Goal: Information Seeking & Learning: Compare options

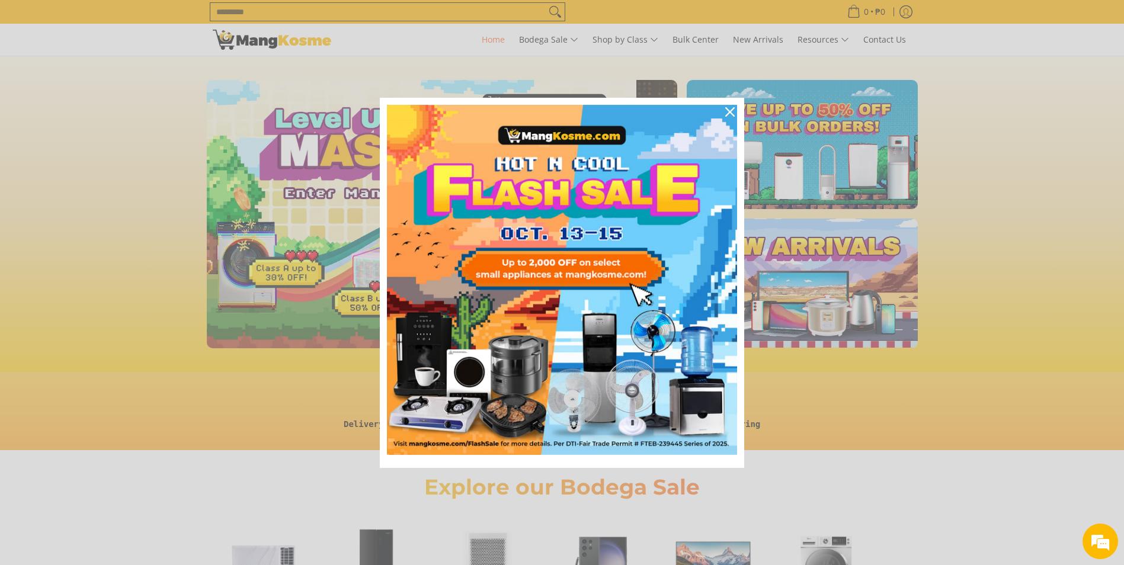
scroll to position [0, 44]
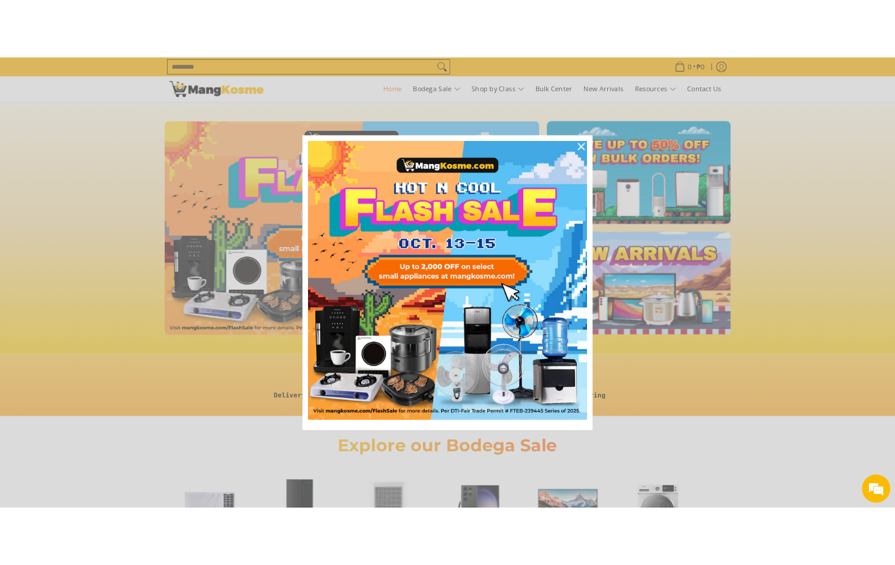
scroll to position [0, 1884]
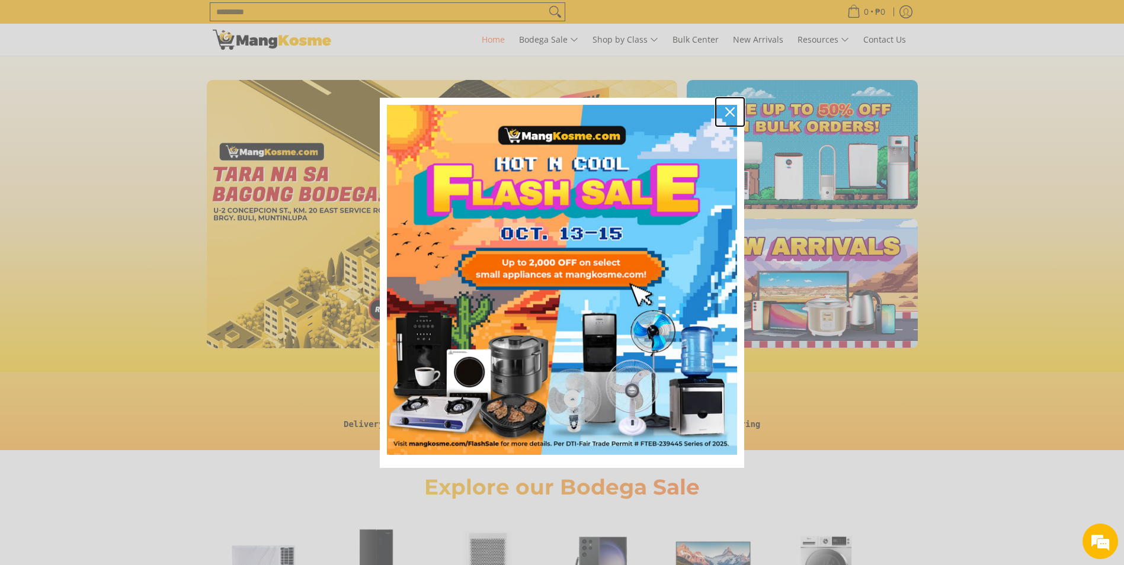
click at [728, 105] on div "Close" at bounding box center [729, 112] width 19 height 19
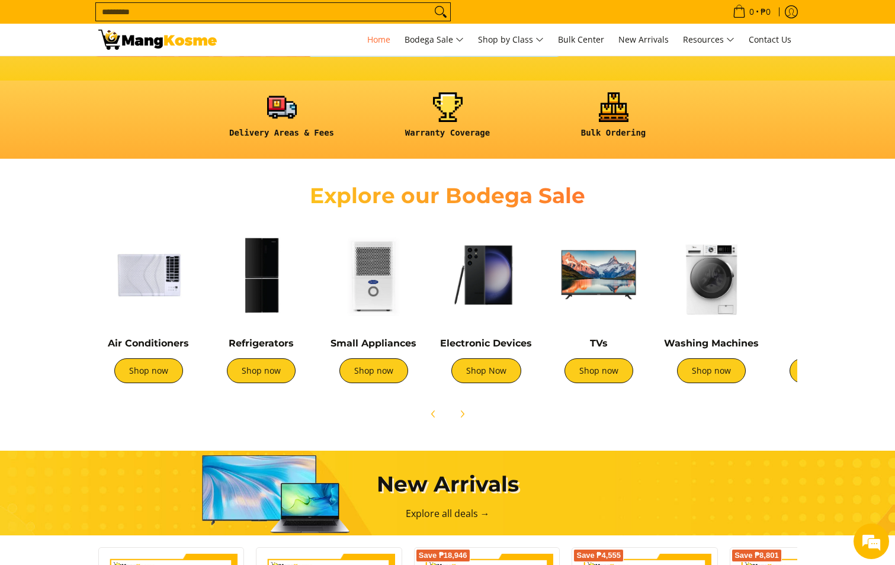
scroll to position [296, 0]
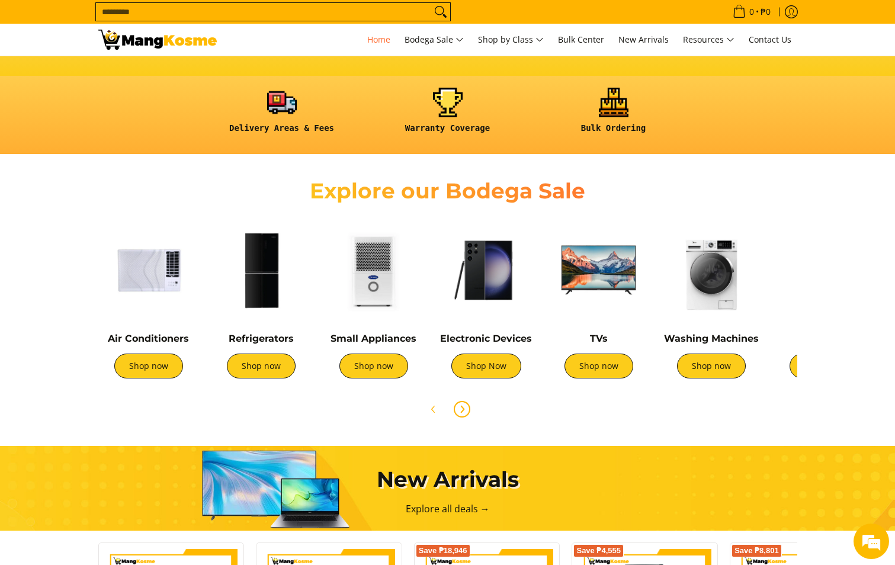
click at [465, 412] on icon "Next" at bounding box center [461, 409] width 9 height 9
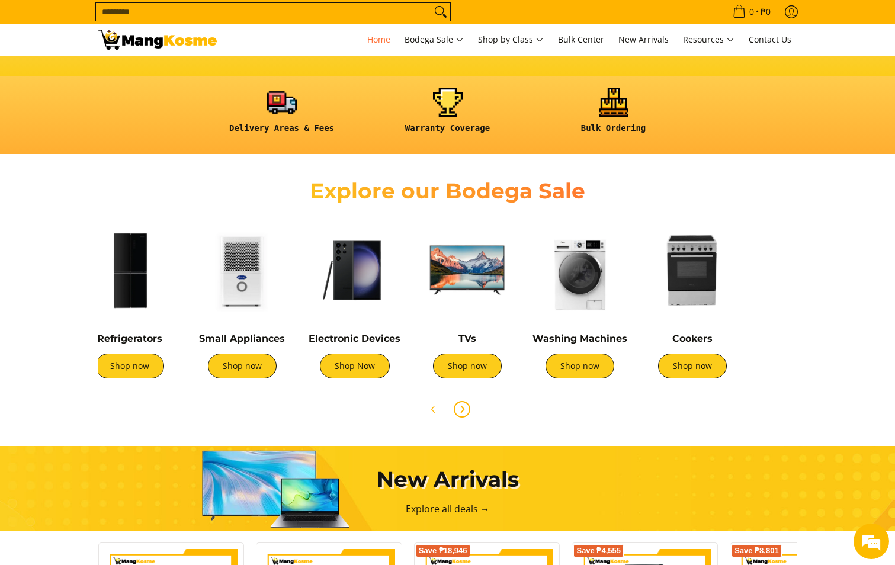
scroll to position [0, 395]
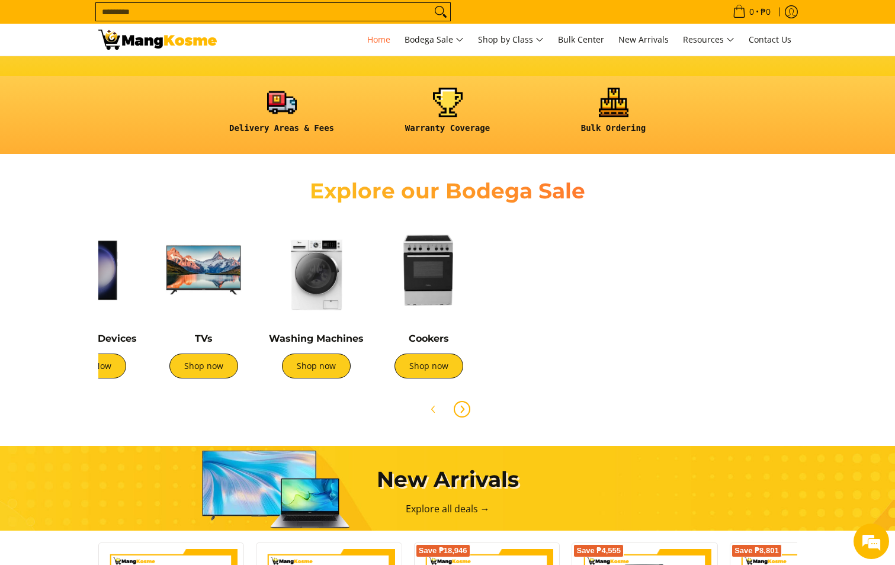
click at [465, 412] on icon "Next" at bounding box center [461, 409] width 9 height 9
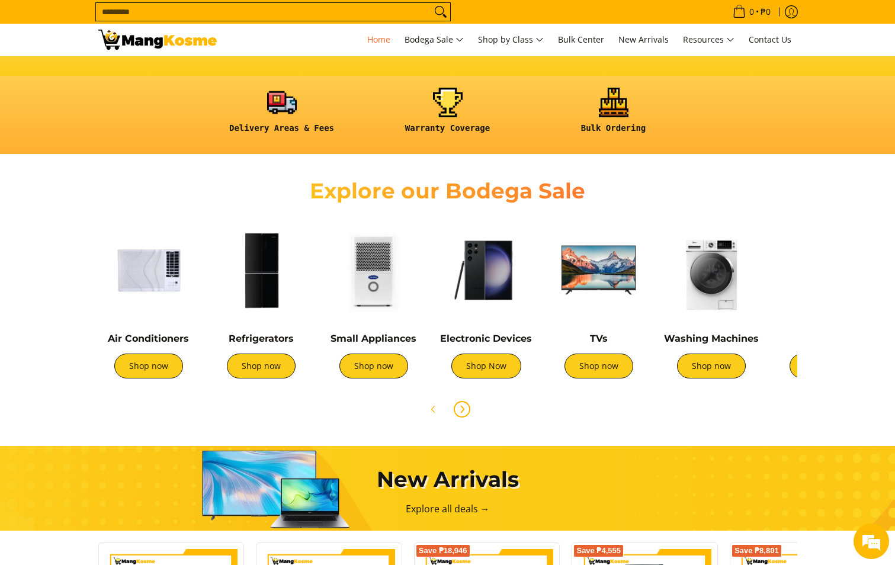
click at [465, 412] on icon "Next" at bounding box center [461, 409] width 9 height 9
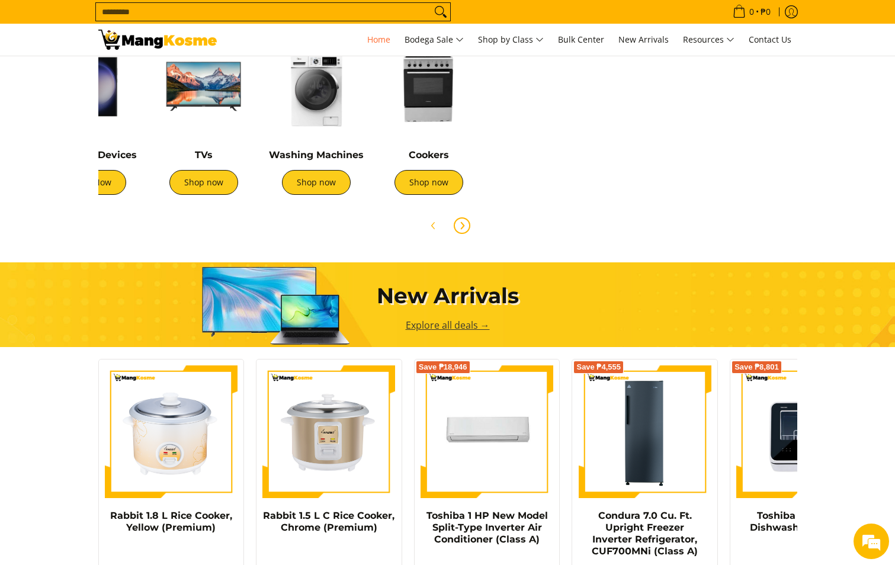
scroll to position [472, 0]
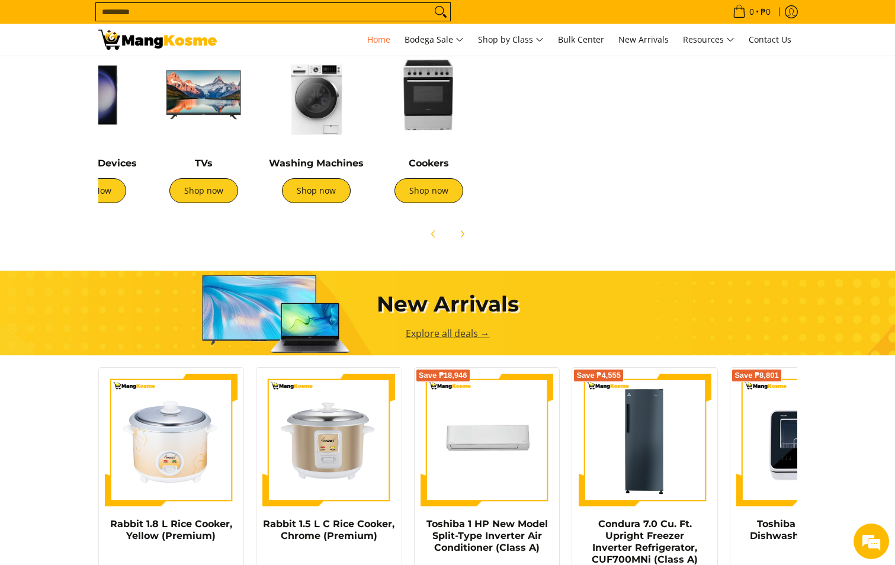
click at [466, 335] on link "Explore all deals →" at bounding box center [448, 333] width 84 height 13
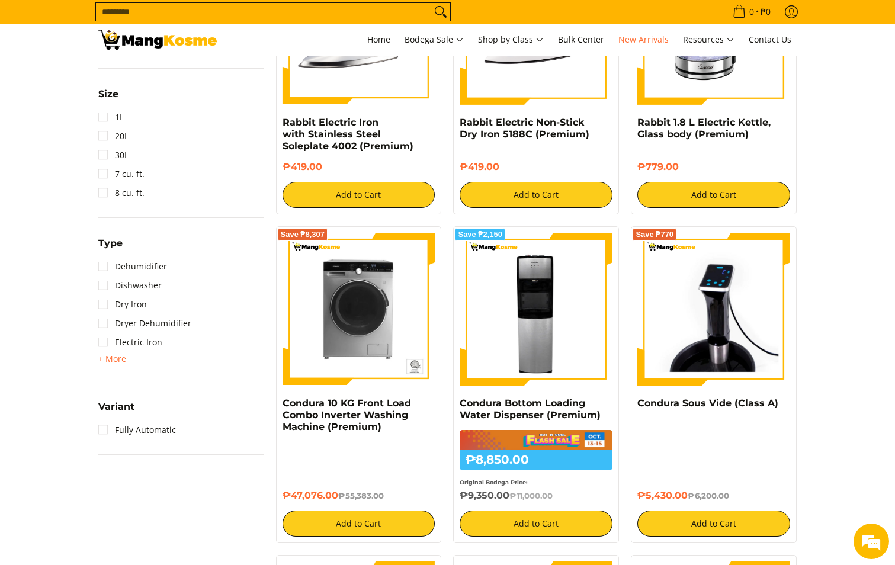
click at [824, 273] on section "**********" at bounding box center [447, 535] width 895 height 2425
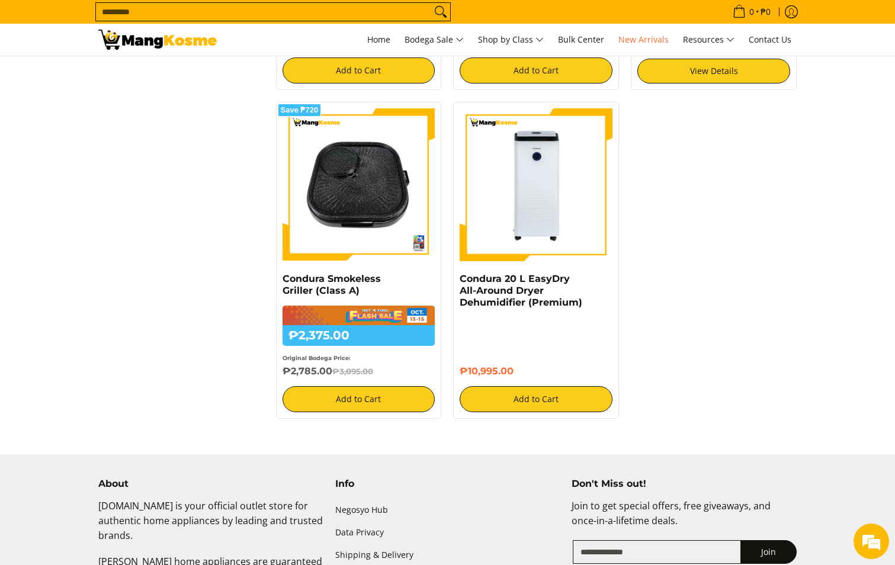
scroll to position [2192, 0]
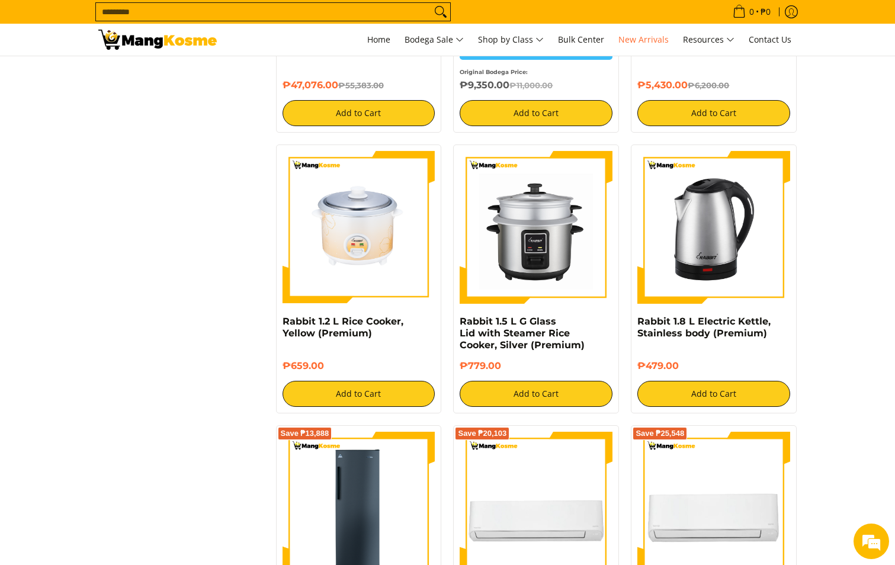
click at [873, 177] on section "**********" at bounding box center [447, 124] width 895 height 2425
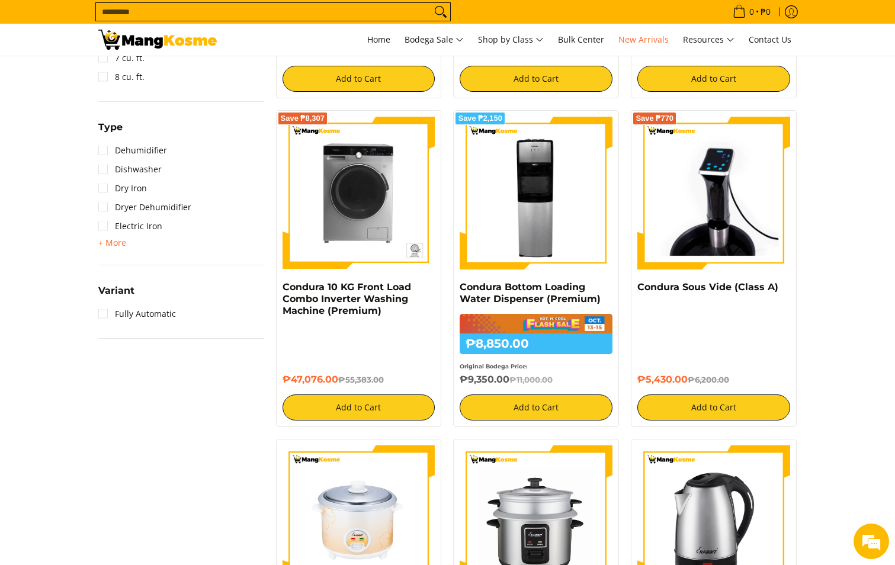
drag, startPoint x: 873, startPoint y: 140, endPoint x: 919, endPoint y: 479, distance: 342.0
click at [895, 479] on html "Skip to Main Content Home Bodega Sale Shop by Class Bulk Center New Arrivals Re…" at bounding box center [447, 491] width 895 height 2992
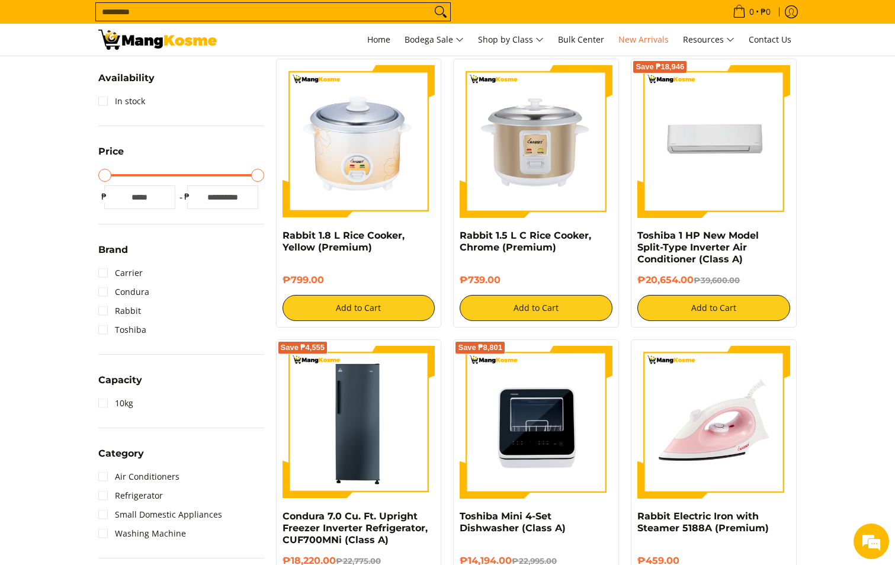
scroll to position [0, 0]
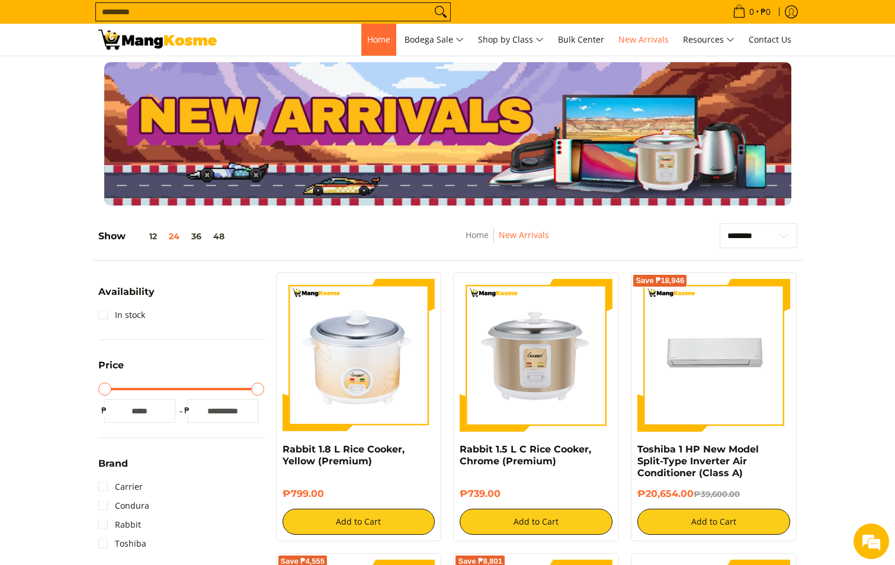
click at [374, 34] on span "Home" at bounding box center [378, 39] width 23 height 11
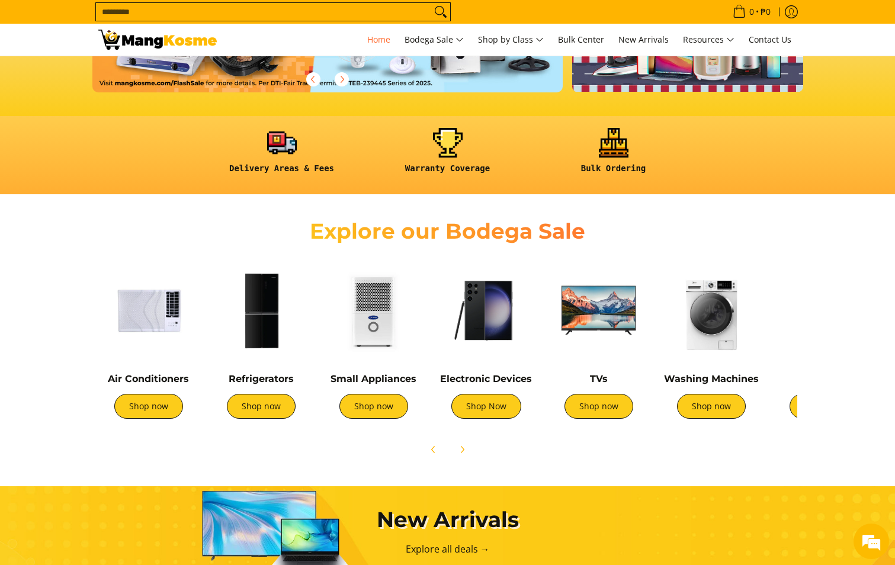
scroll to position [296, 0]
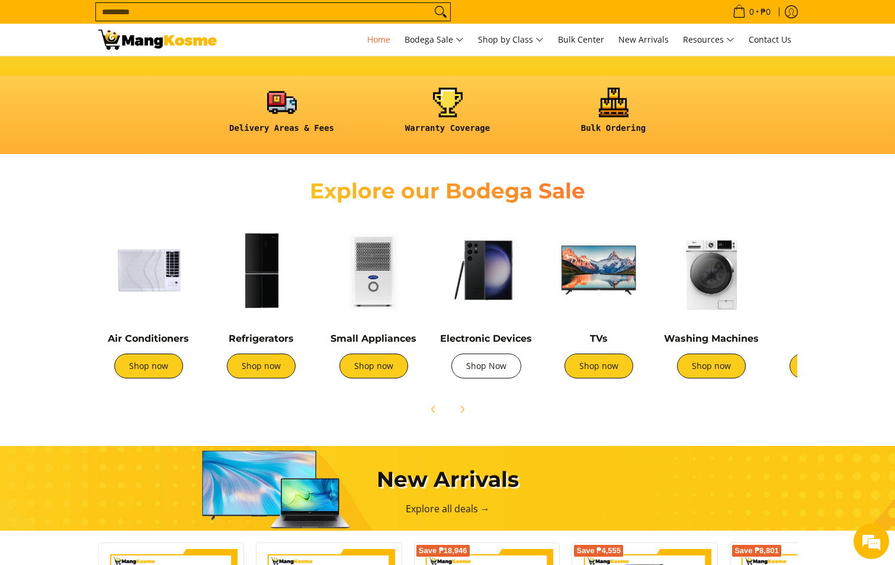
click at [493, 360] on link "Shop Now" at bounding box center [486, 366] width 70 height 25
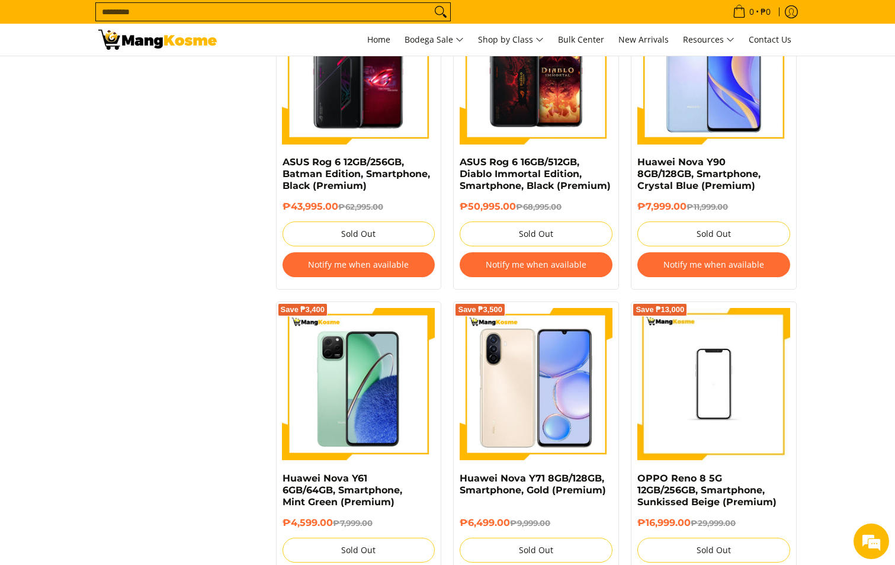
scroll to position [1244, 0]
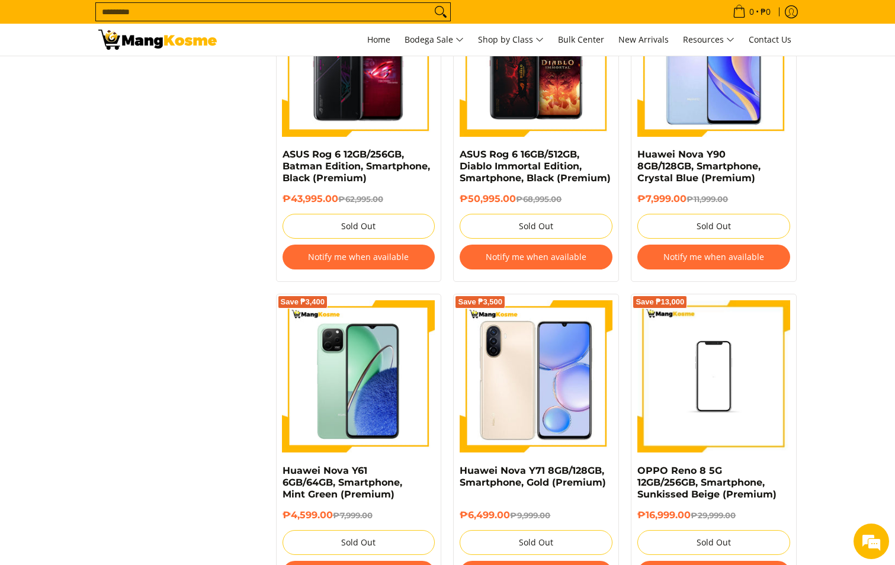
drag, startPoint x: 894, startPoint y: 301, endPoint x: 904, endPoint y: 344, distance: 44.4
click at [895, 344] on html "Skip to Main Content Home Bodega Sale Shop by Class Bulk Center New Arrivals Re…" at bounding box center [447, 177] width 895 height 2843
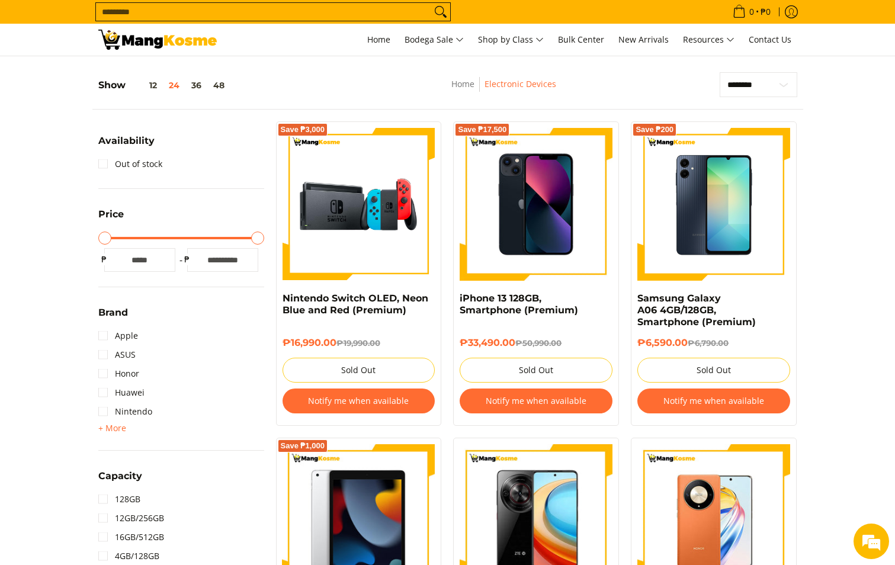
scroll to position [0, 0]
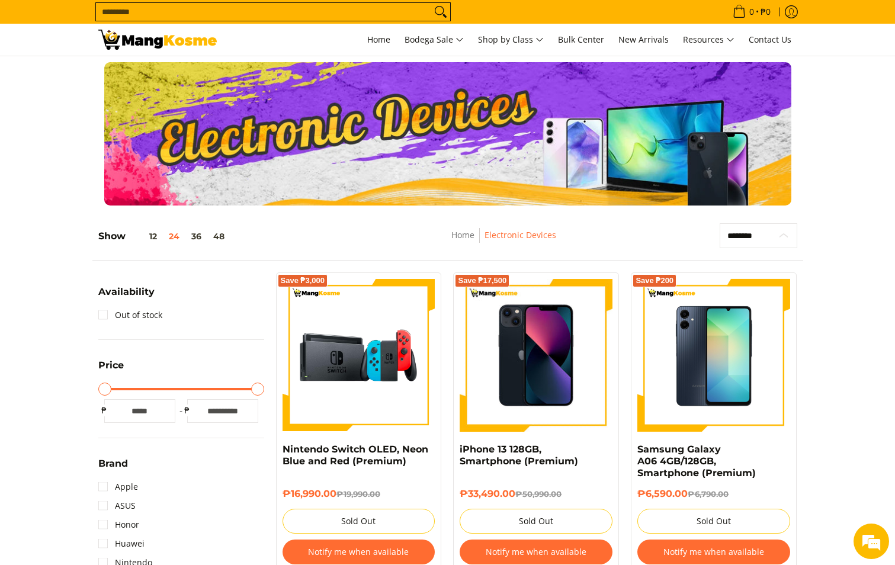
click at [744, 232] on select "**********" at bounding box center [759, 235] width 78 height 25
click at [383, 42] on span "Home" at bounding box center [378, 39] width 23 height 11
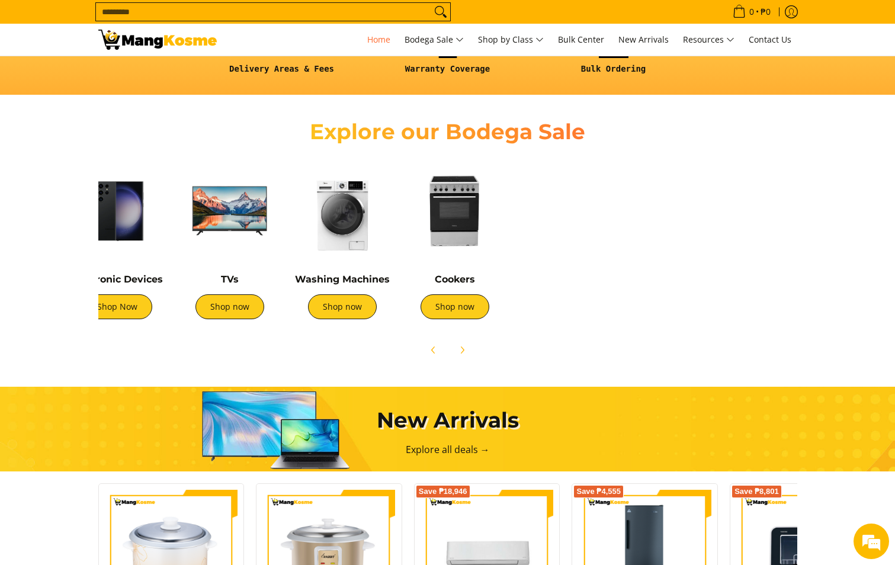
scroll to position [0, 370]
drag, startPoint x: 767, startPoint y: 246, endPoint x: 398, endPoint y: 280, distance: 371.3
click at [398, 280] on div "Cookers Shop now" at bounding box center [454, 243] width 113 height 176
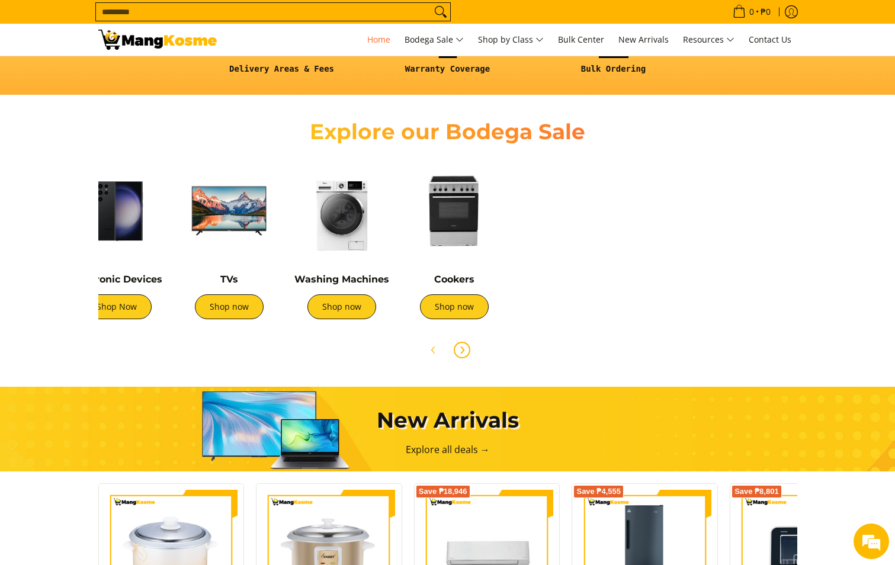
click at [462, 350] on icon "Next" at bounding box center [461, 349] width 9 height 9
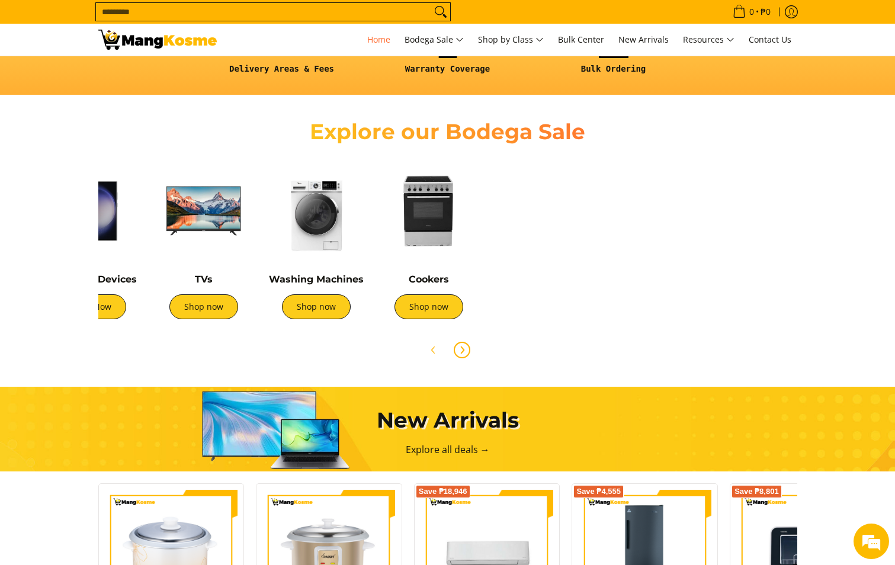
click at [462, 350] on icon "Next" at bounding box center [461, 349] width 9 height 9
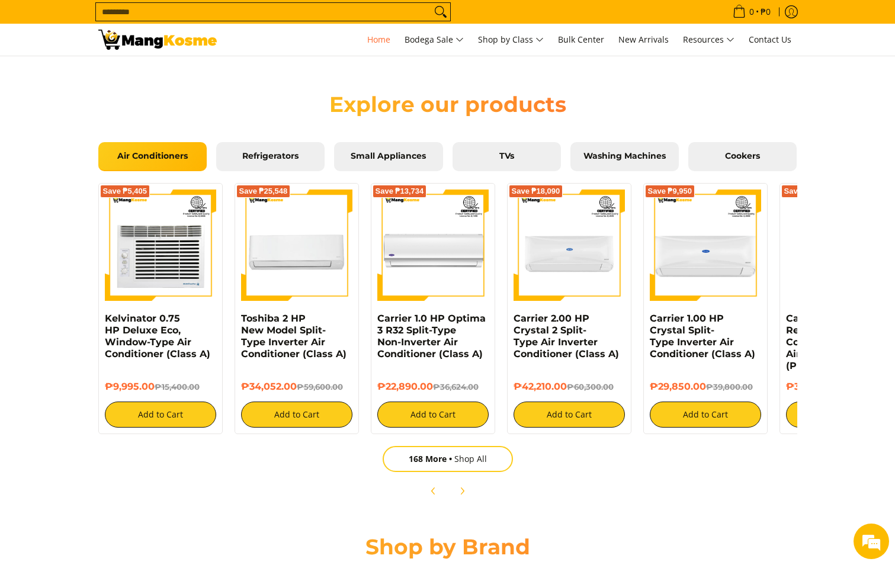
scroll to position [0, 1413]
click at [479, 460] on link "168 More Shop All" at bounding box center [448, 459] width 130 height 26
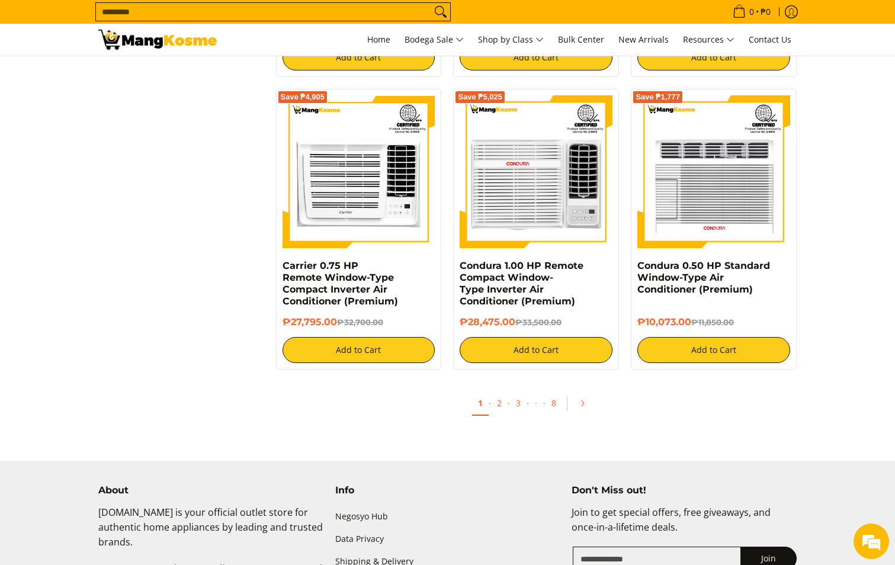
scroll to position [2370, 0]
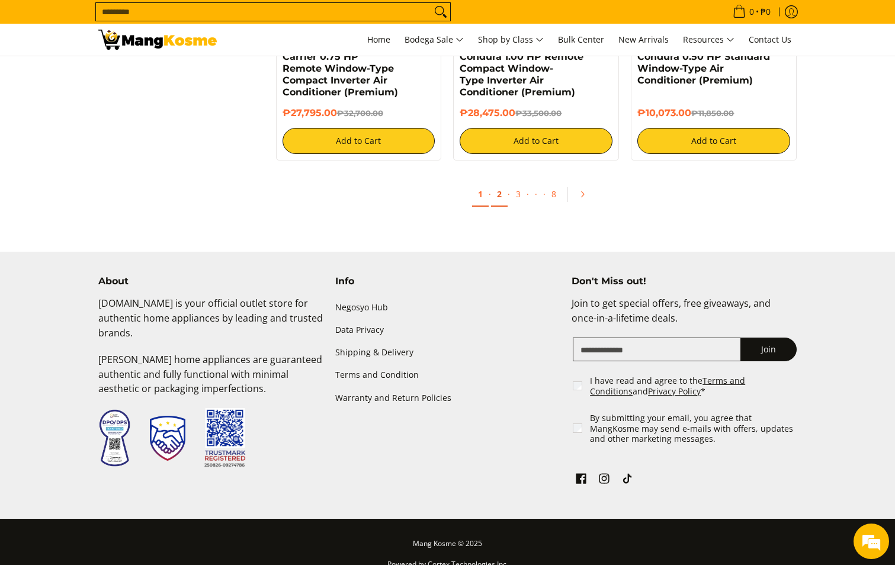
click at [501, 198] on link "2" at bounding box center [499, 194] width 17 height 24
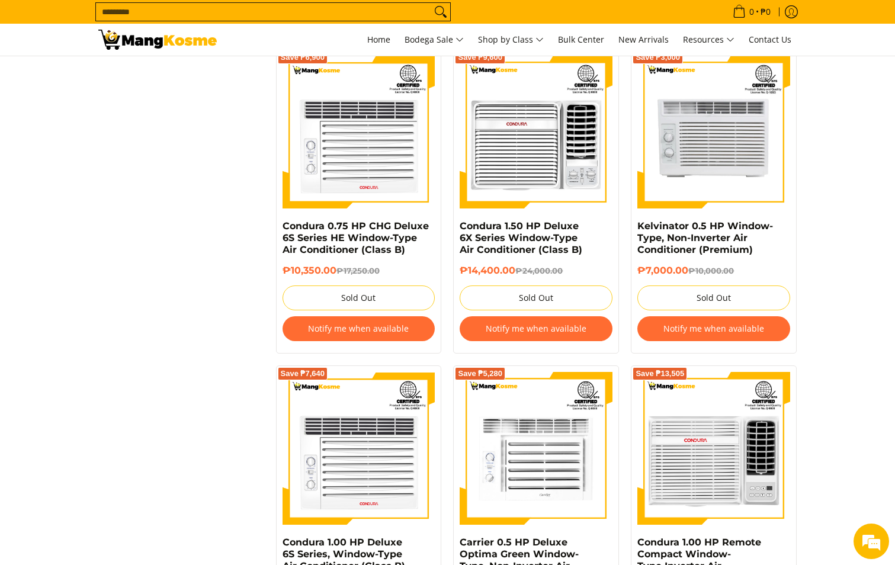
scroll to position [2370, 0]
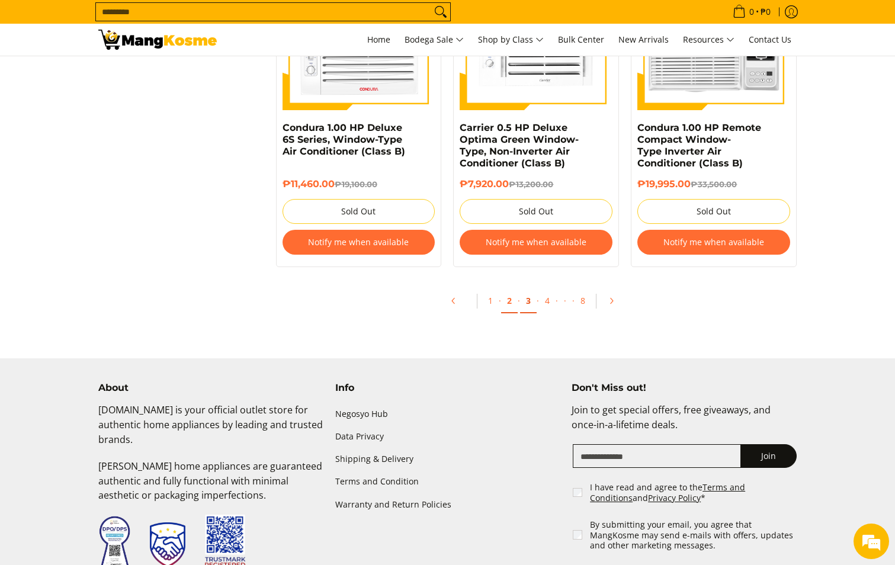
click at [534, 301] on link "3" at bounding box center [528, 301] width 17 height 24
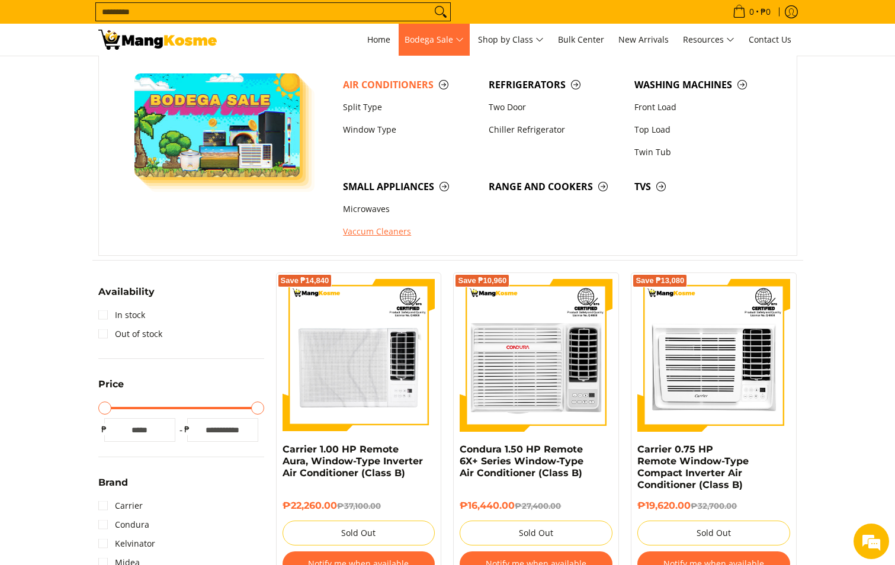
click at [391, 235] on link "Vaccum Cleaners" at bounding box center [410, 232] width 146 height 23
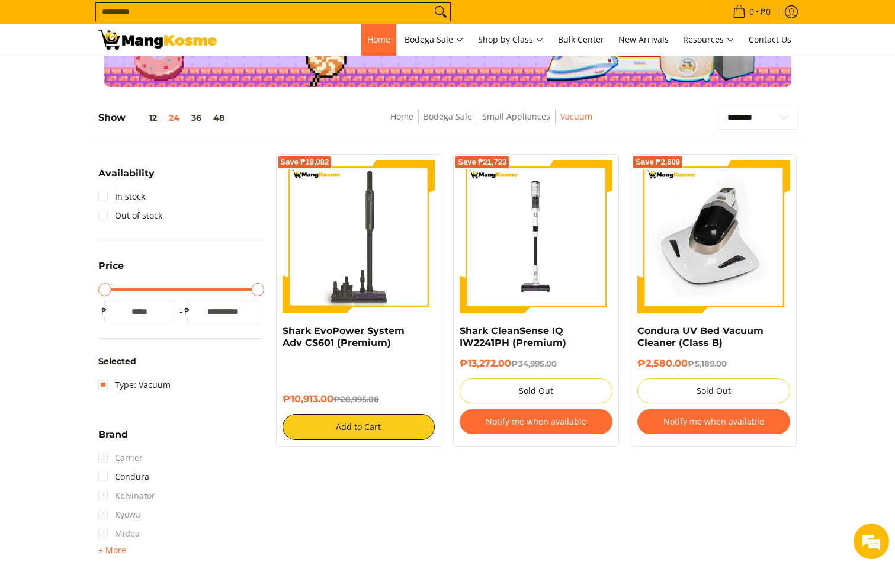
click at [370, 40] on span "Home" at bounding box center [378, 39] width 23 height 11
